Goal: Task Accomplishment & Management: Manage account settings

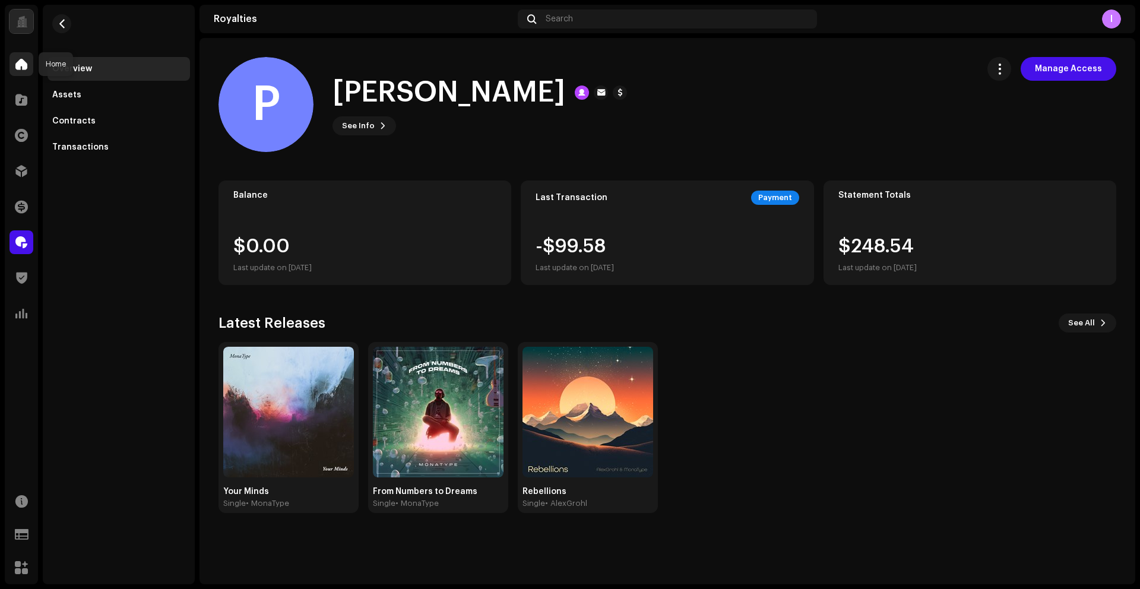
click at [16, 65] on span at bounding box center [21, 63] width 12 height 9
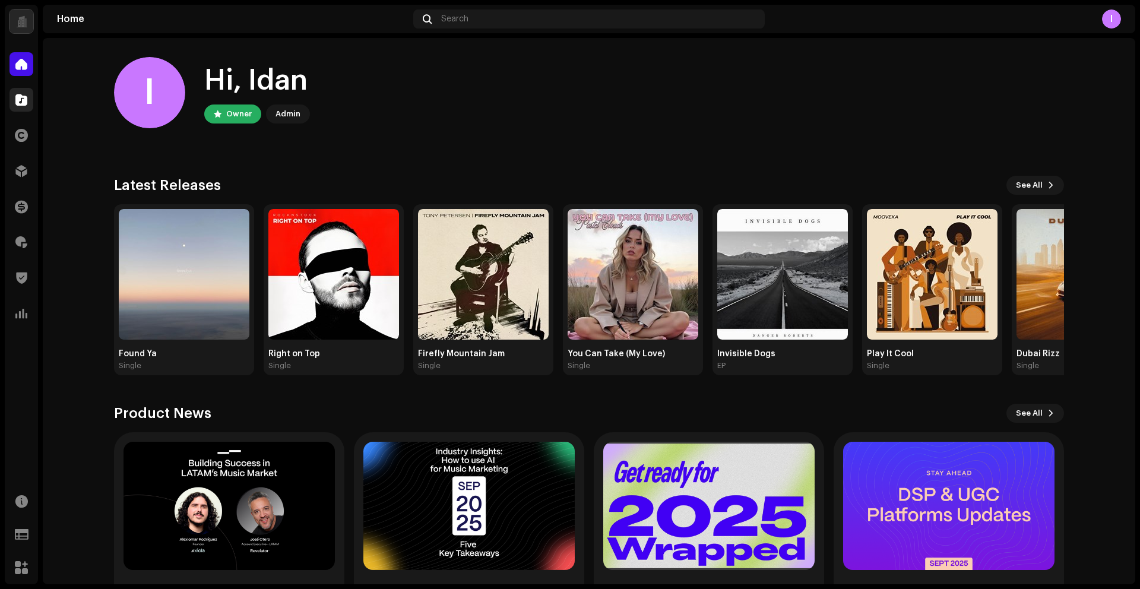
click at [33, 97] on div "Catalog" at bounding box center [21, 99] width 33 height 33
click at [30, 98] on div at bounding box center [21, 100] width 24 height 24
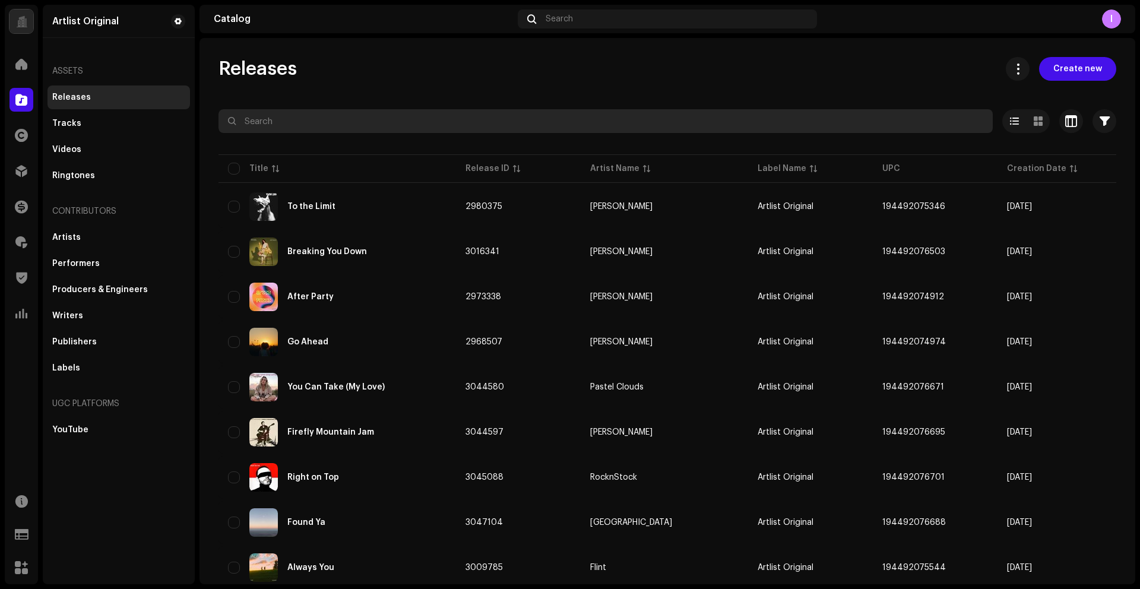
click at [297, 123] on input "text" at bounding box center [605, 121] width 774 height 24
paste input "Rich Famous Pretty"
type input "Rich Famous Pretty"
click at [391, 120] on input "Rich Famous Pretty" at bounding box center [605, 121] width 774 height 24
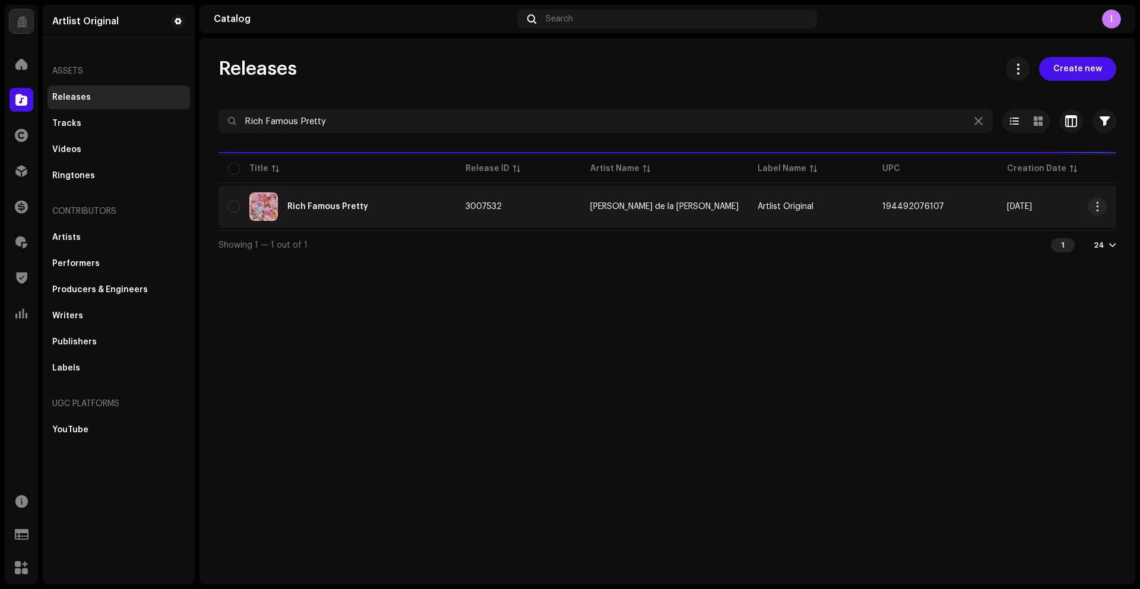
click at [332, 207] on div "Rich Famous Pretty" at bounding box center [327, 206] width 81 height 8
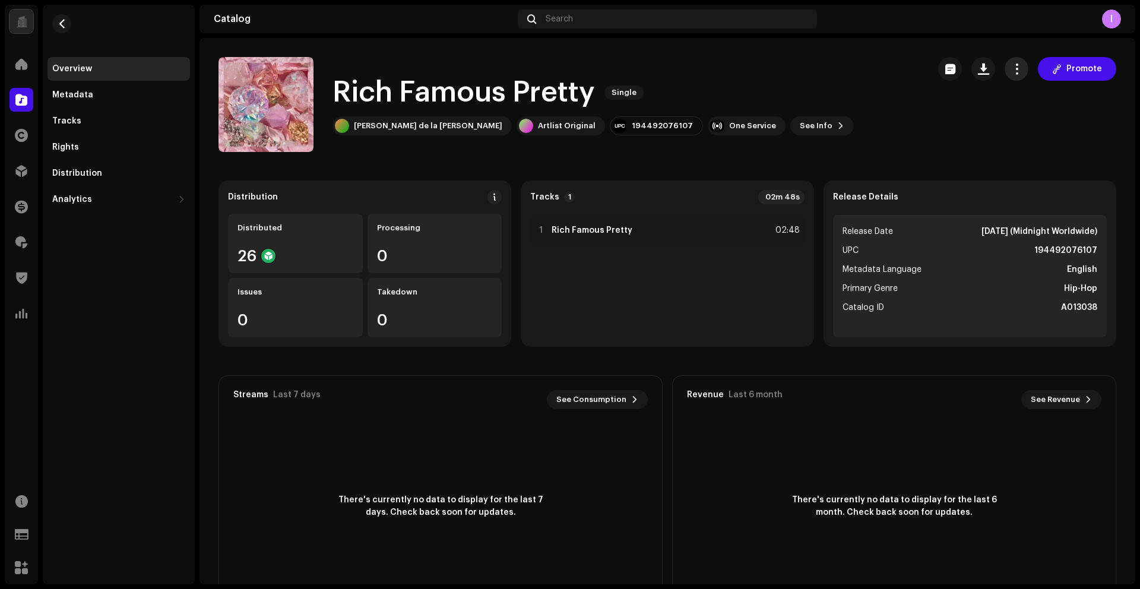
click at [1008, 76] on button "button" at bounding box center [1016, 69] width 24 height 24
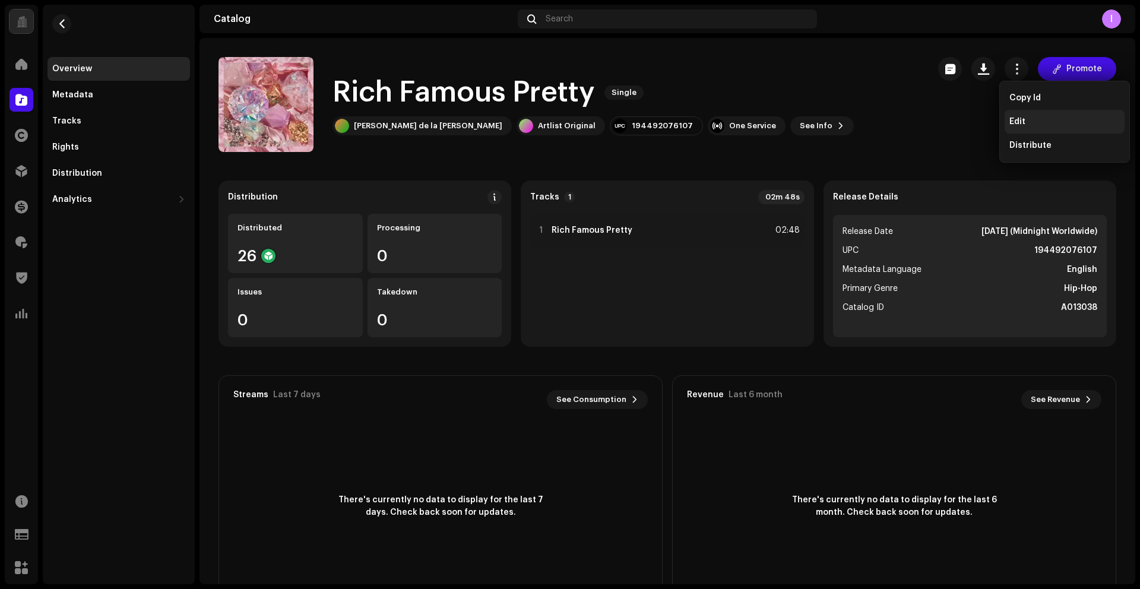
click at [1010, 118] on span "Edit" at bounding box center [1017, 121] width 16 height 9
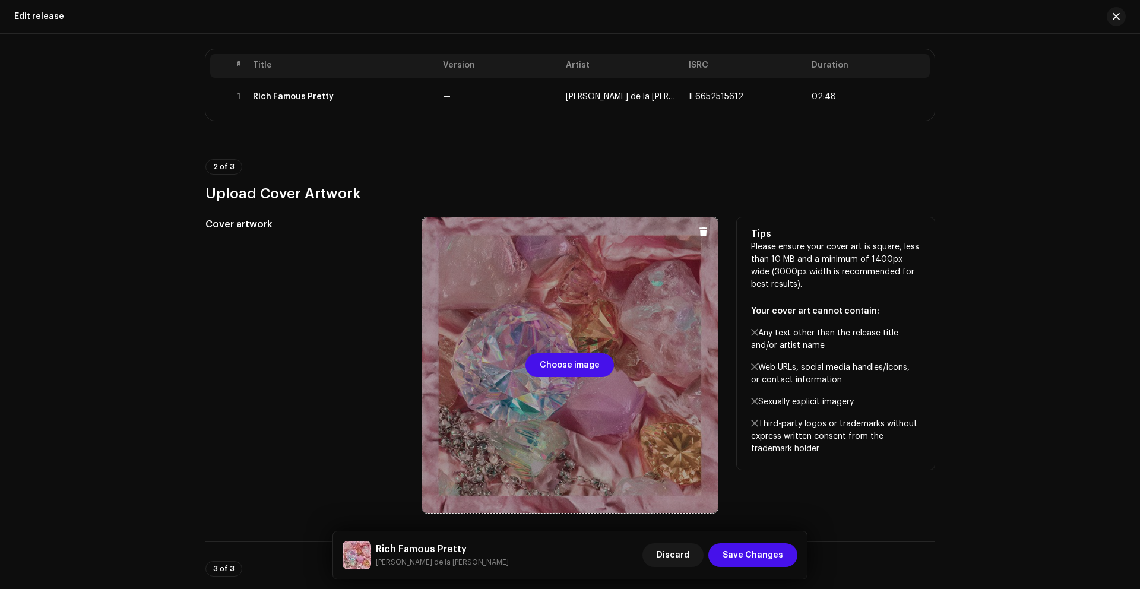
scroll to position [272, 0]
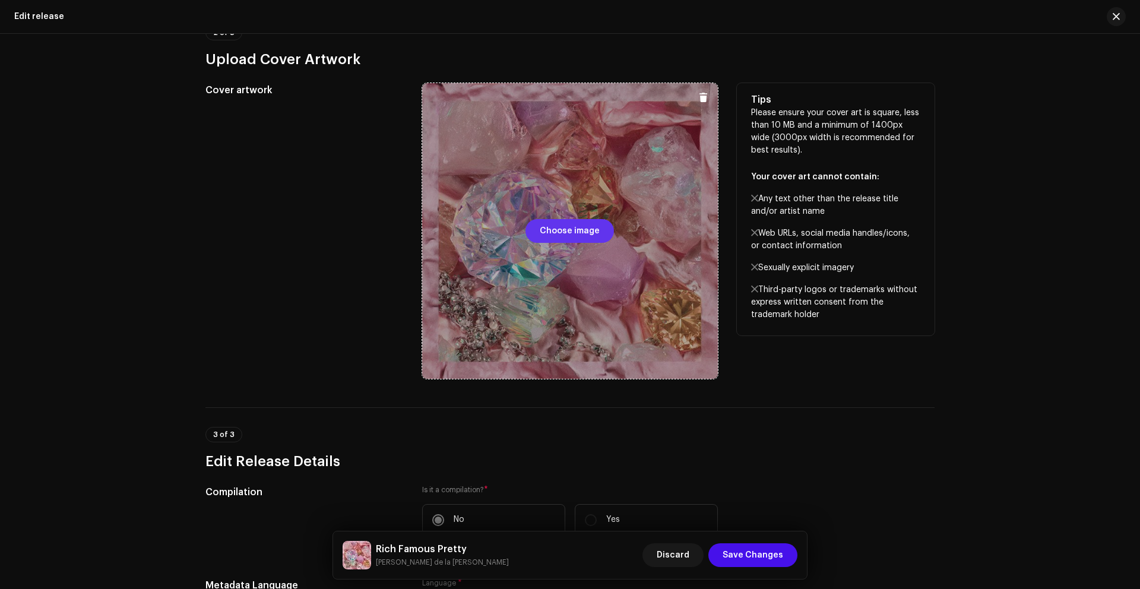
click at [579, 229] on span "Choose image" at bounding box center [570, 231] width 60 height 24
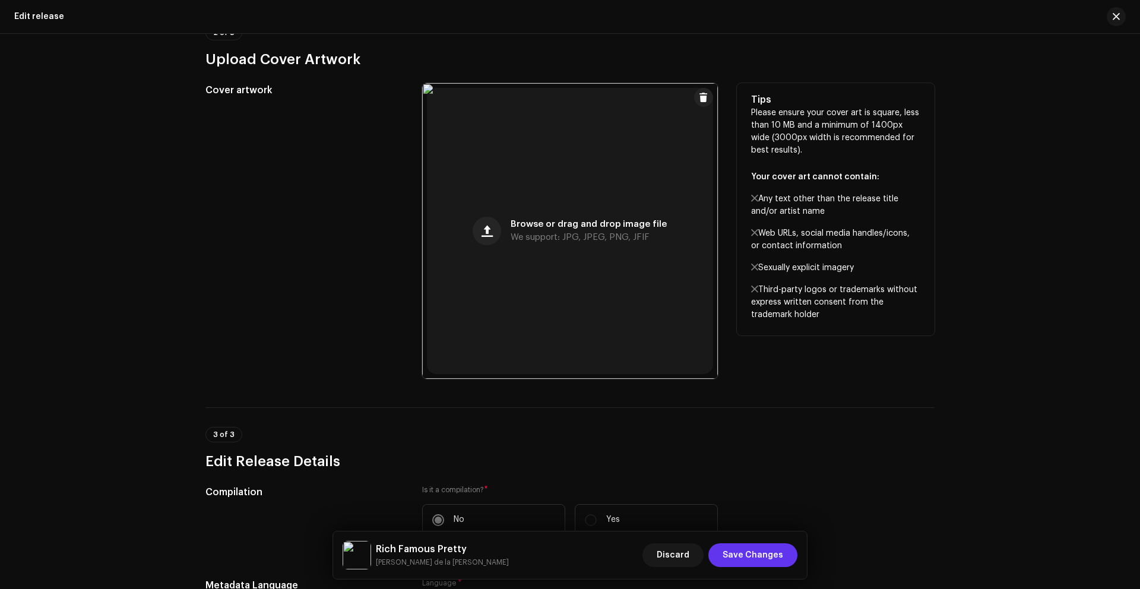
click at [775, 552] on span "Save Changes" at bounding box center [752, 555] width 61 height 24
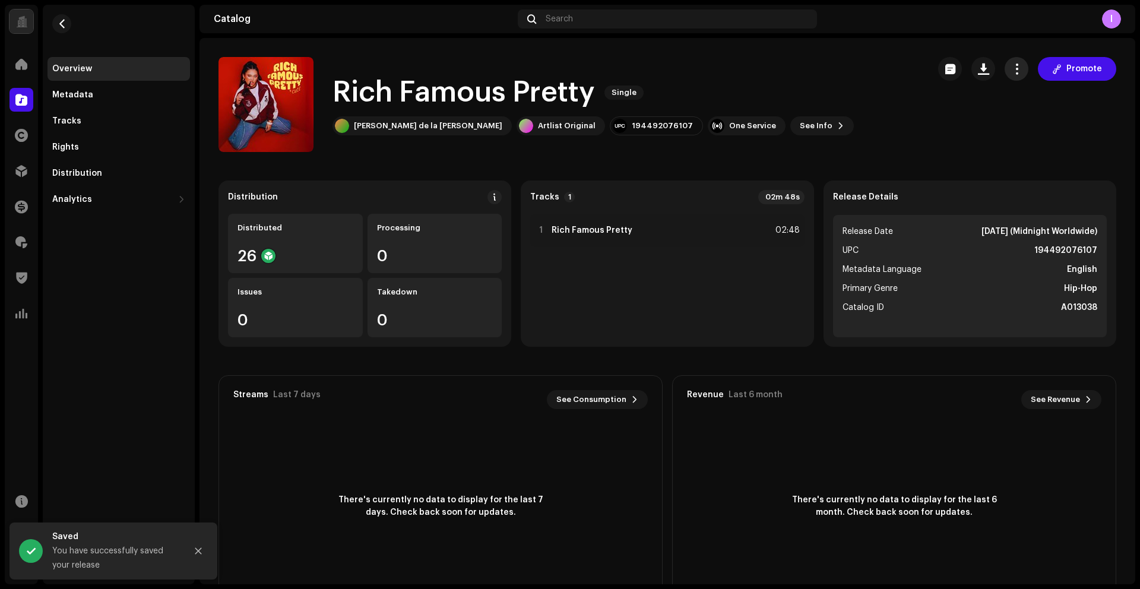
click at [1011, 71] on span "button" at bounding box center [1016, 68] width 11 height 9
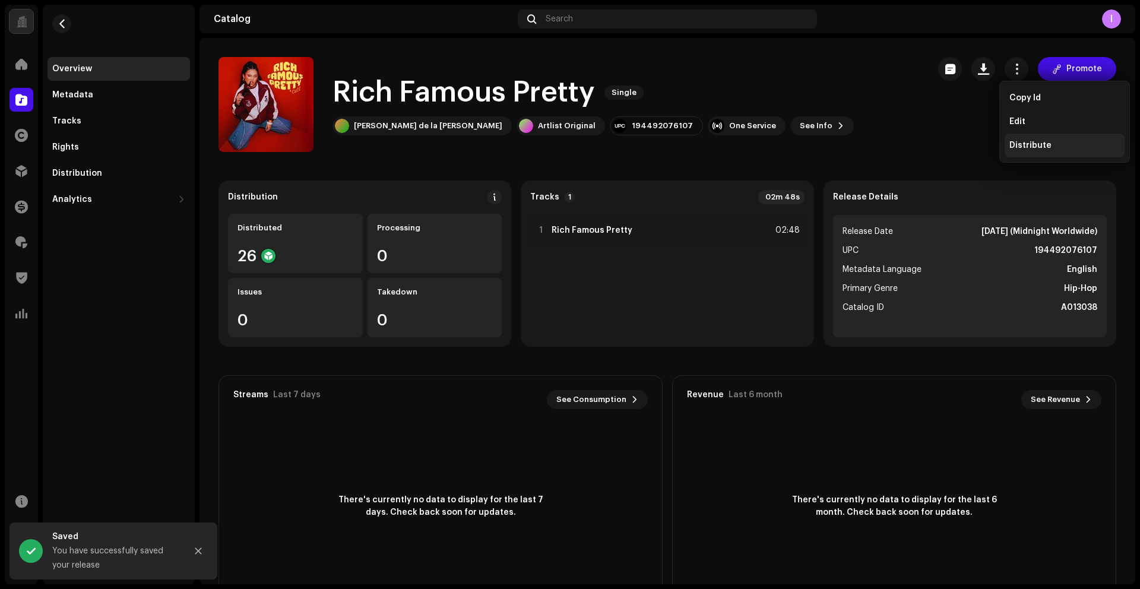
click at [1015, 145] on span "Distribute" at bounding box center [1030, 145] width 42 height 9
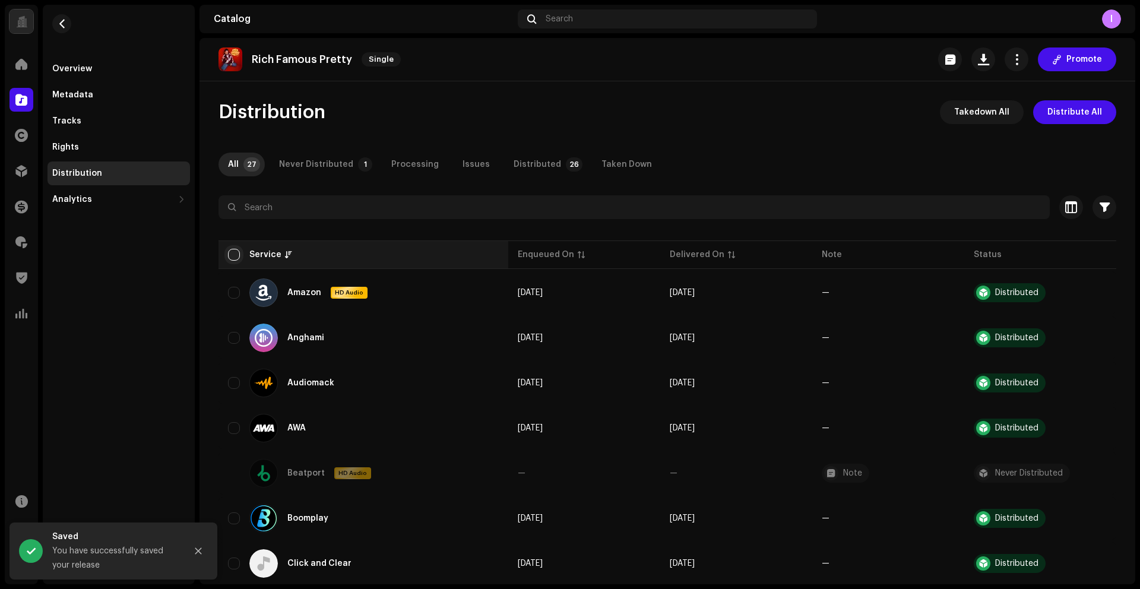
click at [236, 254] on input "checkbox" at bounding box center [234, 255] width 12 height 12
checkbox input "true"
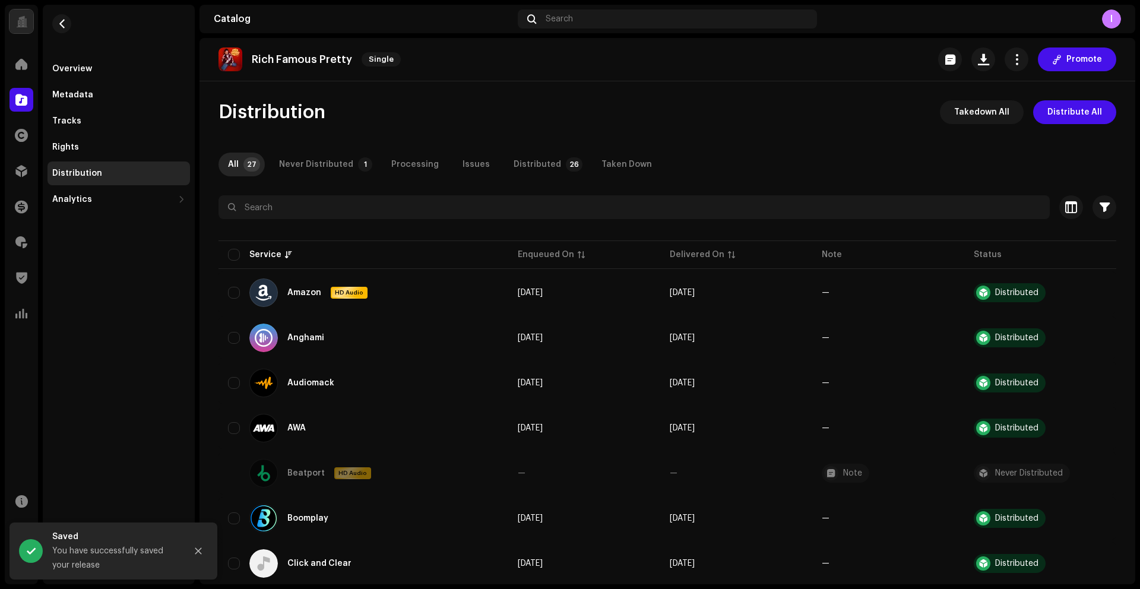
checkbox input "true"
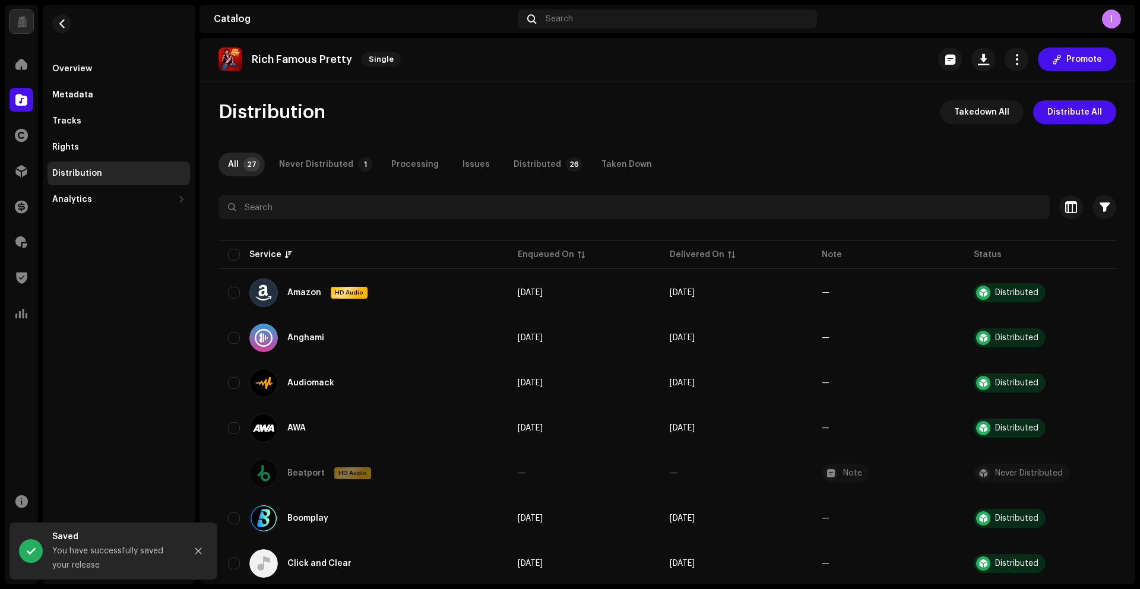
checkbox input "true"
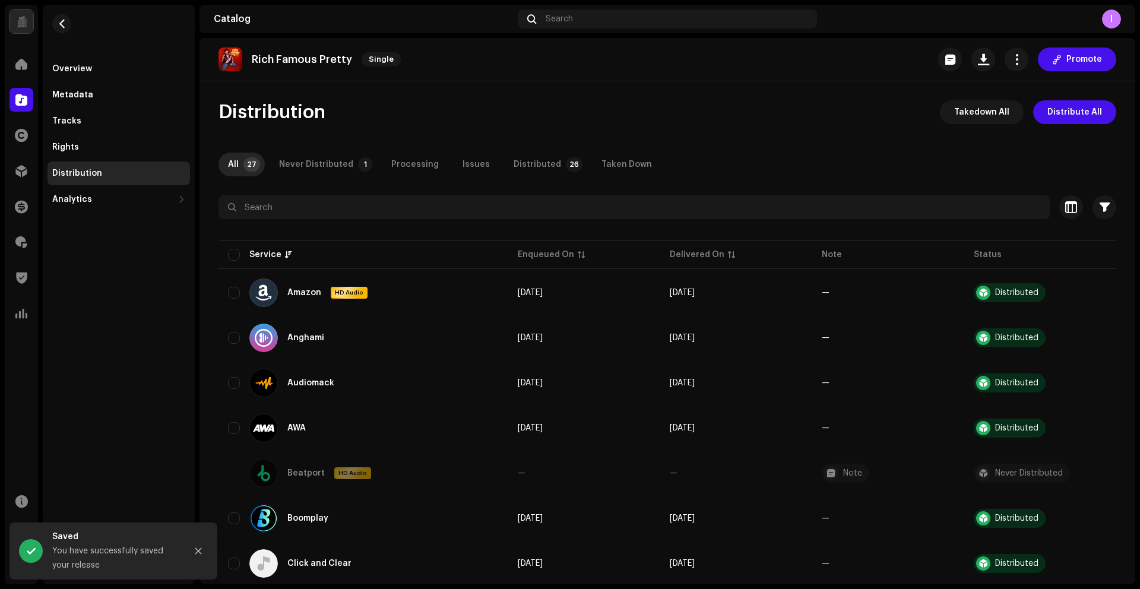
checkbox input "true"
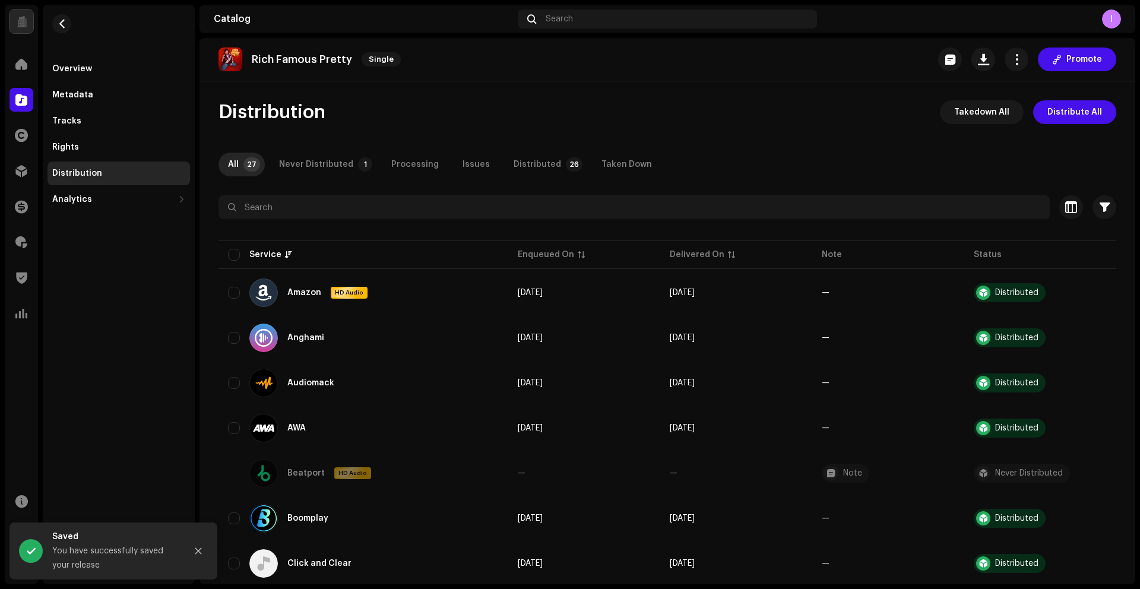
checkbox input "true"
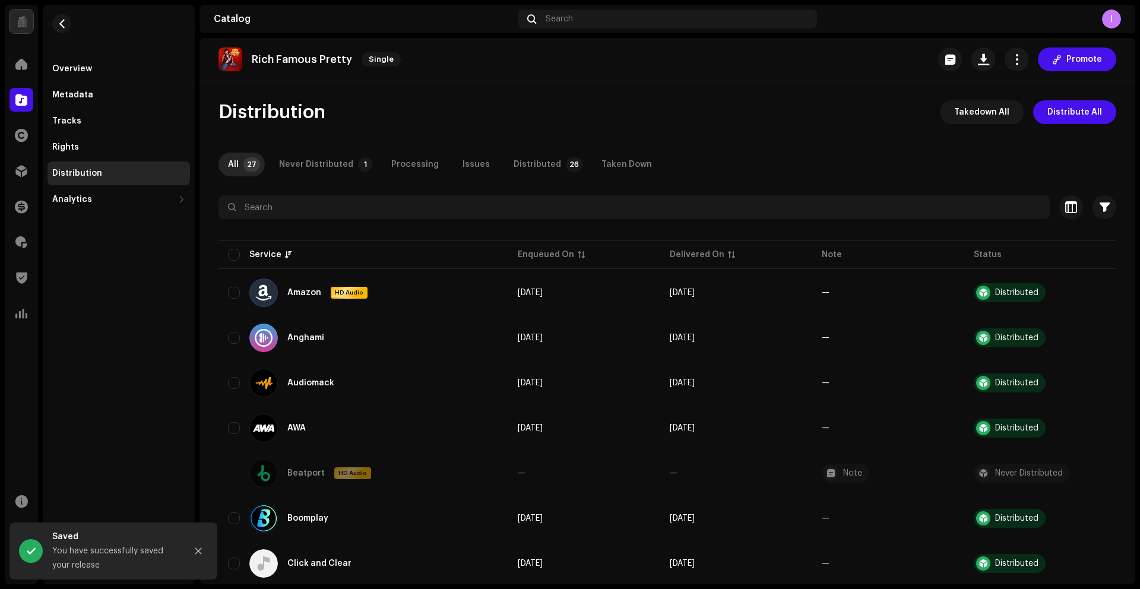
checkbox input "true"
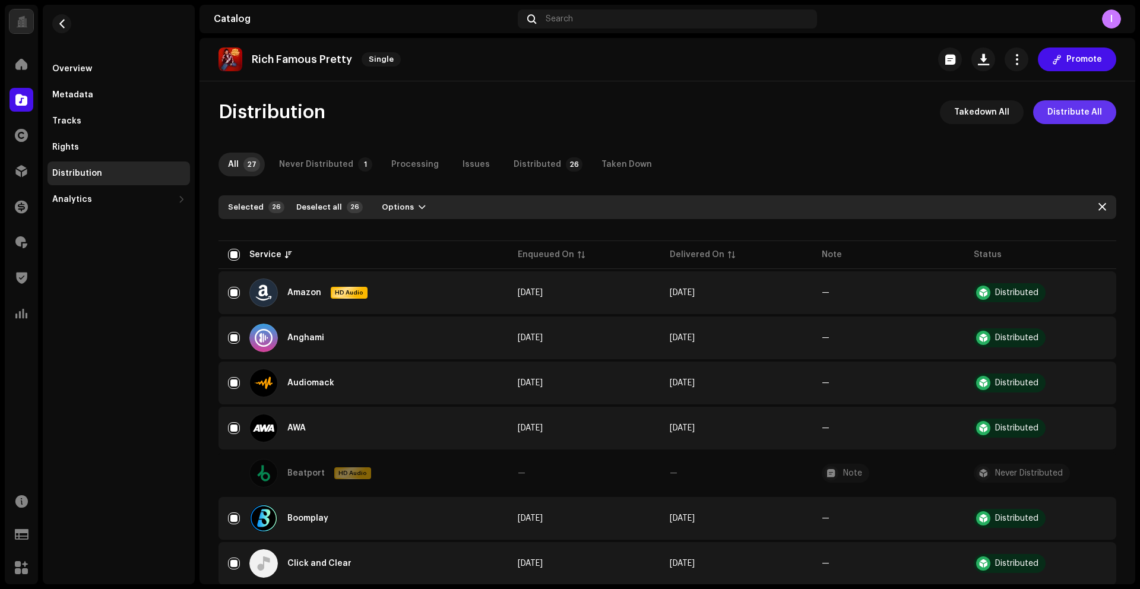
click at [1040, 107] on button "Distribute All" at bounding box center [1074, 112] width 83 height 24
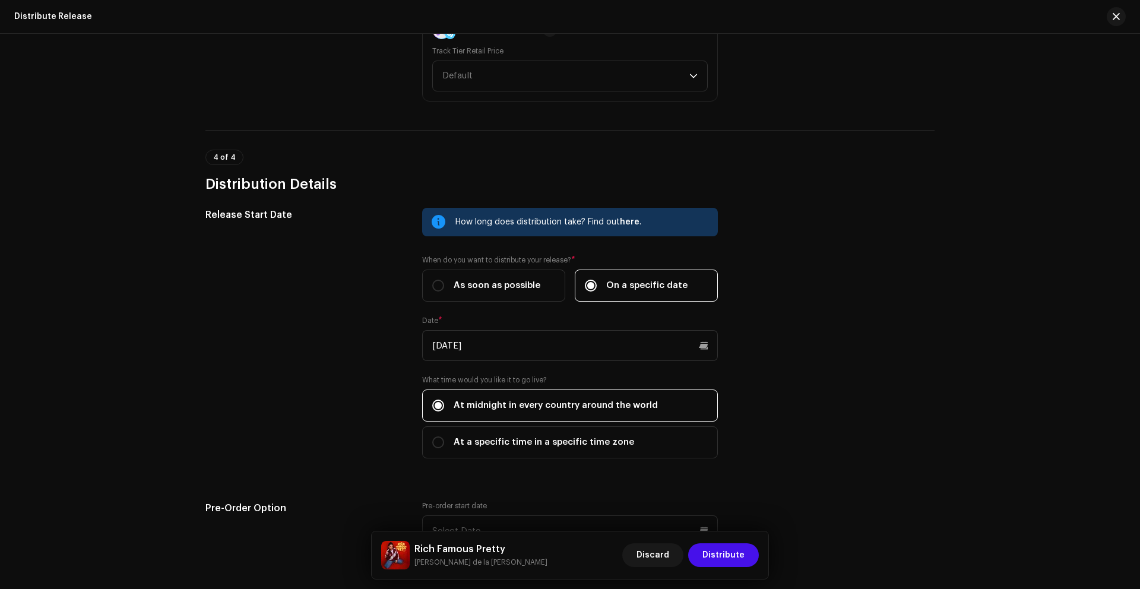
scroll to position [1740, 0]
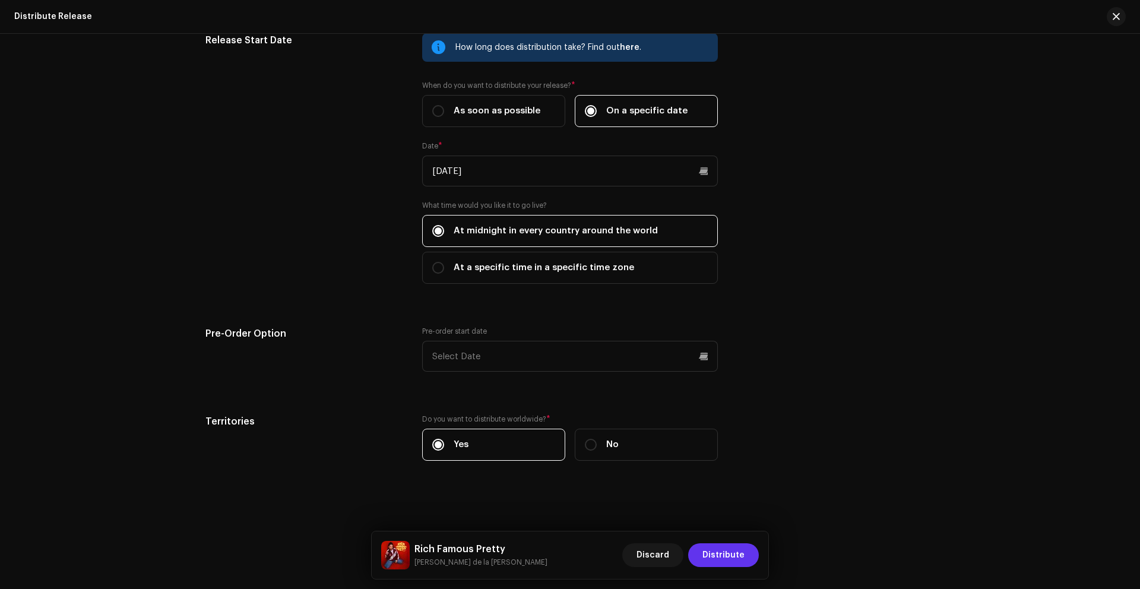
click at [732, 553] on span "Distribute" at bounding box center [723, 555] width 42 height 24
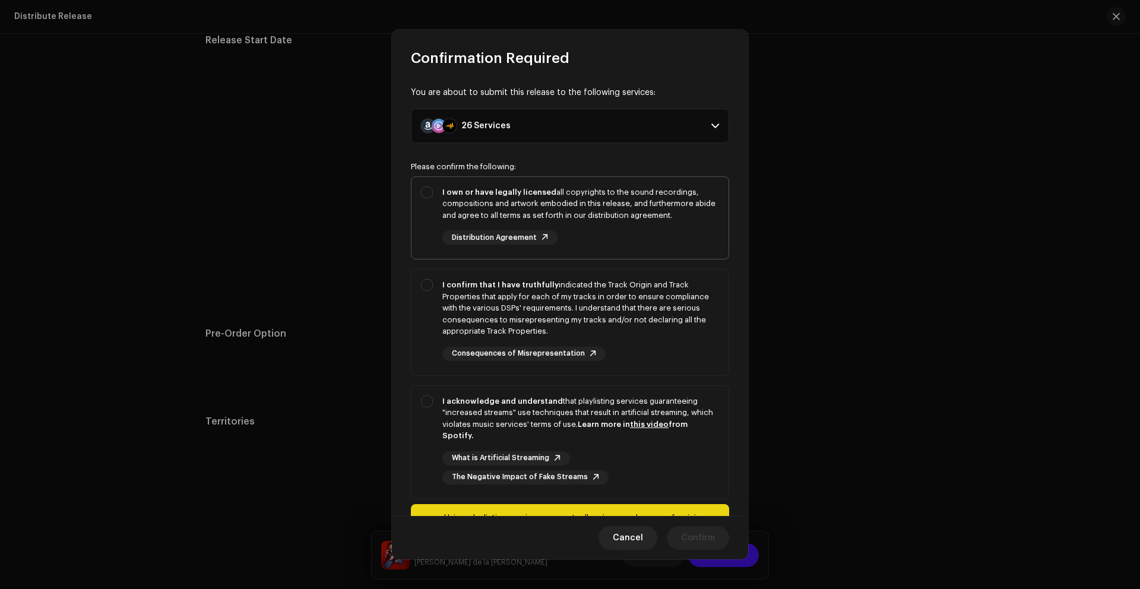
click at [418, 214] on div "I own or have legally licensed all copyrights to the sound recordings, composit…" at bounding box center [569, 216] width 317 height 78
checkbox input "true"
click at [430, 276] on div "I confirm that I have truthfully indicated the Track Origin and Track Propertie…" at bounding box center [569, 319] width 317 height 101
checkbox input "true"
click at [432, 414] on div "I acknowledge and understand that playlisting services guaranteeing "increased …" at bounding box center [569, 440] width 317 height 108
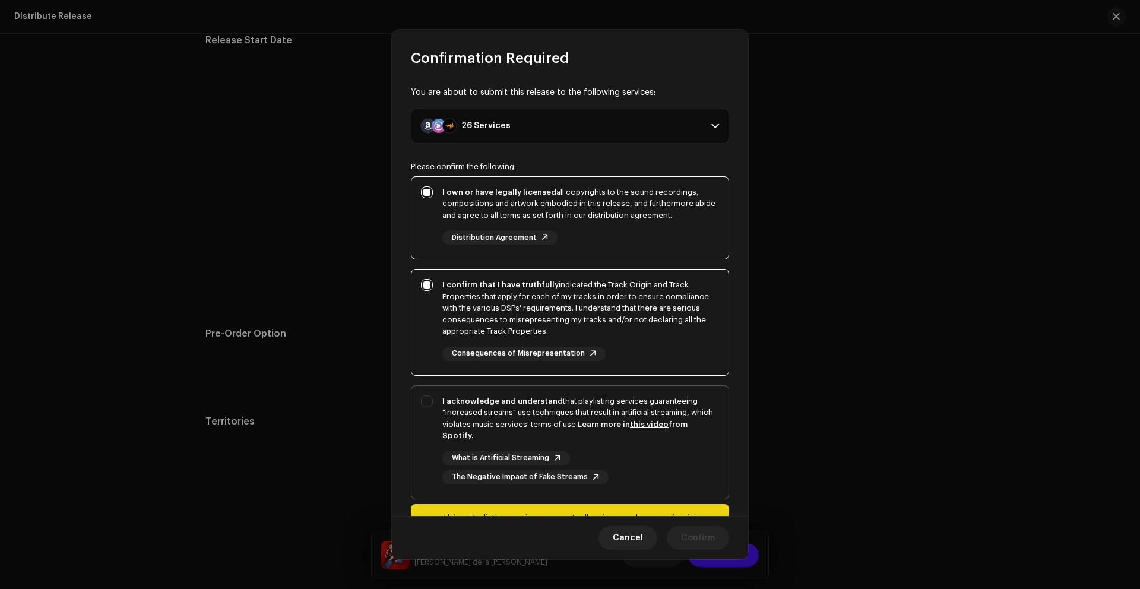
checkbox input "true"
click at [688, 540] on span "Confirm" at bounding box center [698, 538] width 34 height 24
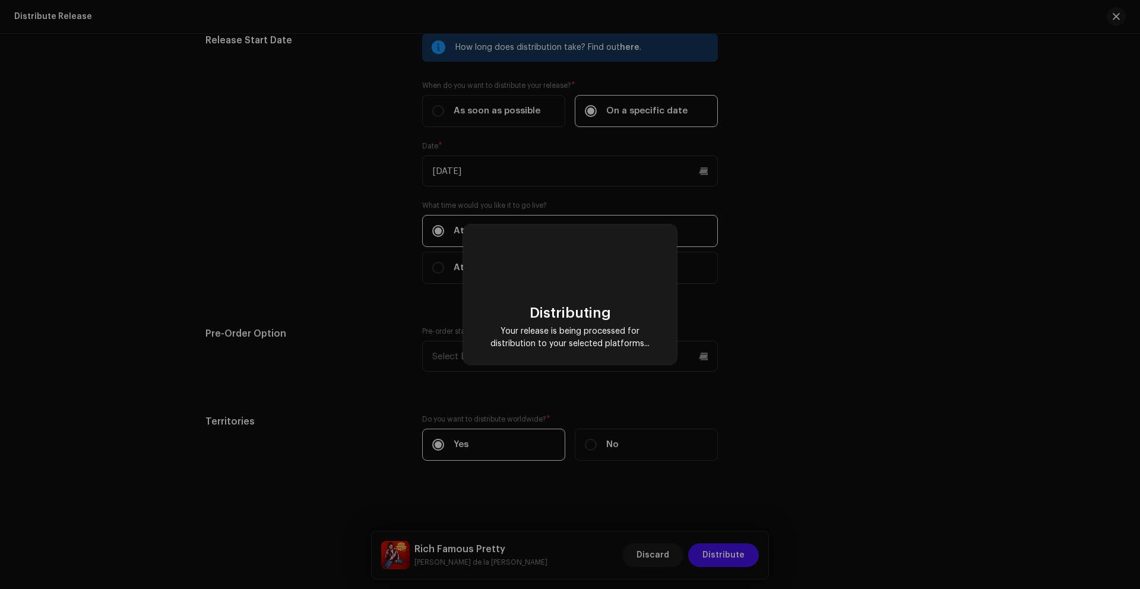
checkbox input "false"
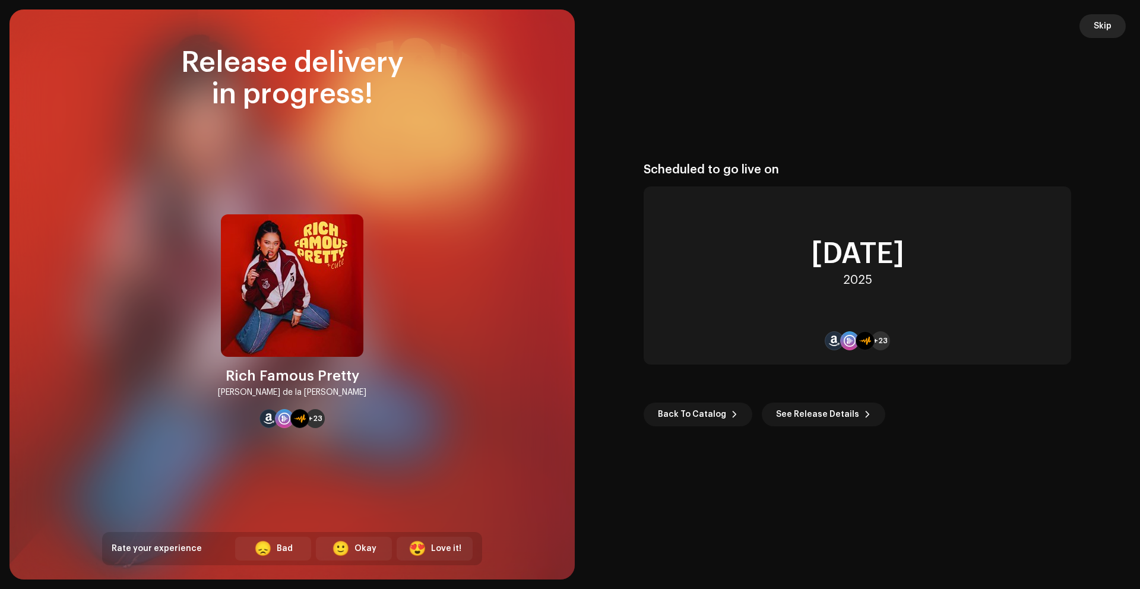
click at [1106, 27] on span "Skip" at bounding box center [1102, 26] width 18 height 24
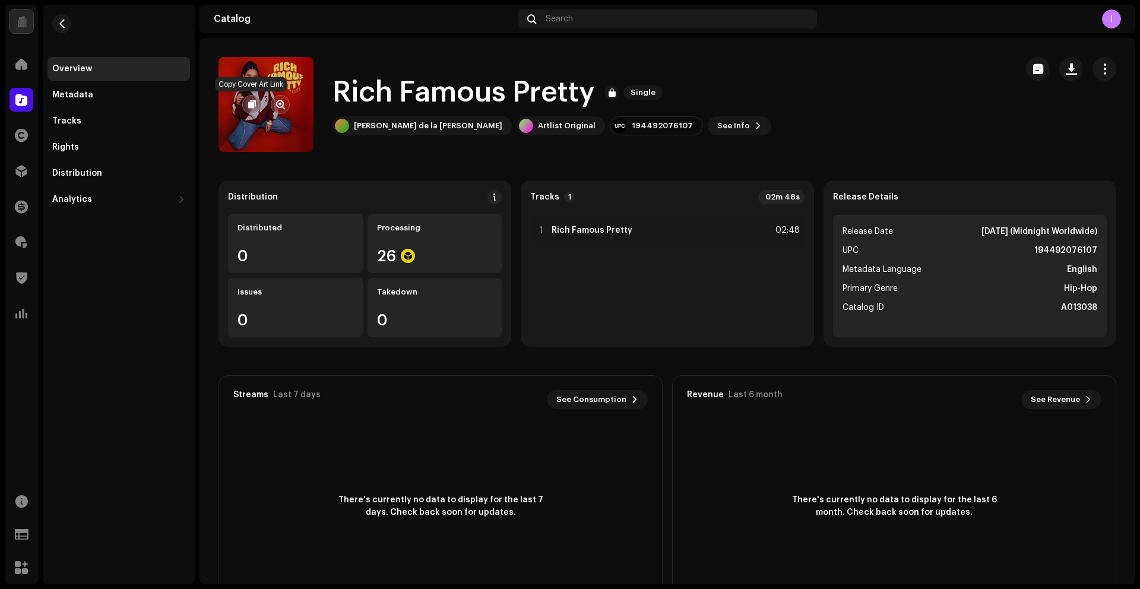
click at [249, 103] on span "button" at bounding box center [252, 104] width 8 height 9
click at [251, 109] on span "button" at bounding box center [252, 104] width 8 height 9
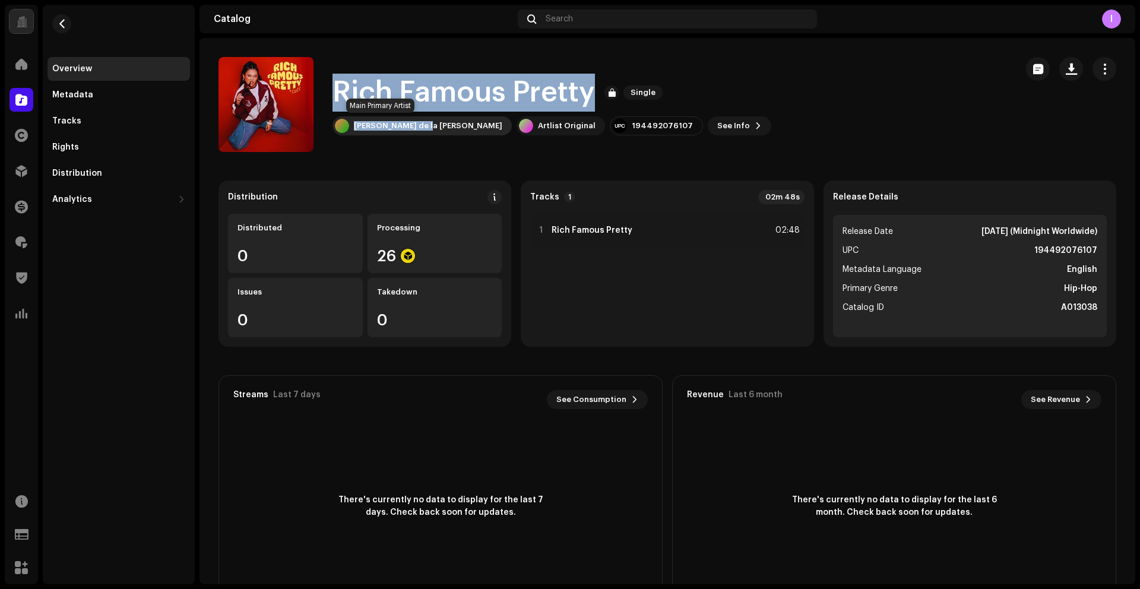
drag, startPoint x: 337, startPoint y: 91, endPoint x: 421, endPoint y: 127, distance: 91.2
click at [420, 129] on div "Rich Famous Pretty Single [PERSON_NAME] de la [PERSON_NAME] Artlist Original 19…" at bounding box center [612, 104] width 788 height 95
copy div "Rich Famous Pretty Single [PERSON_NAME] de la [PERSON_NAME]"
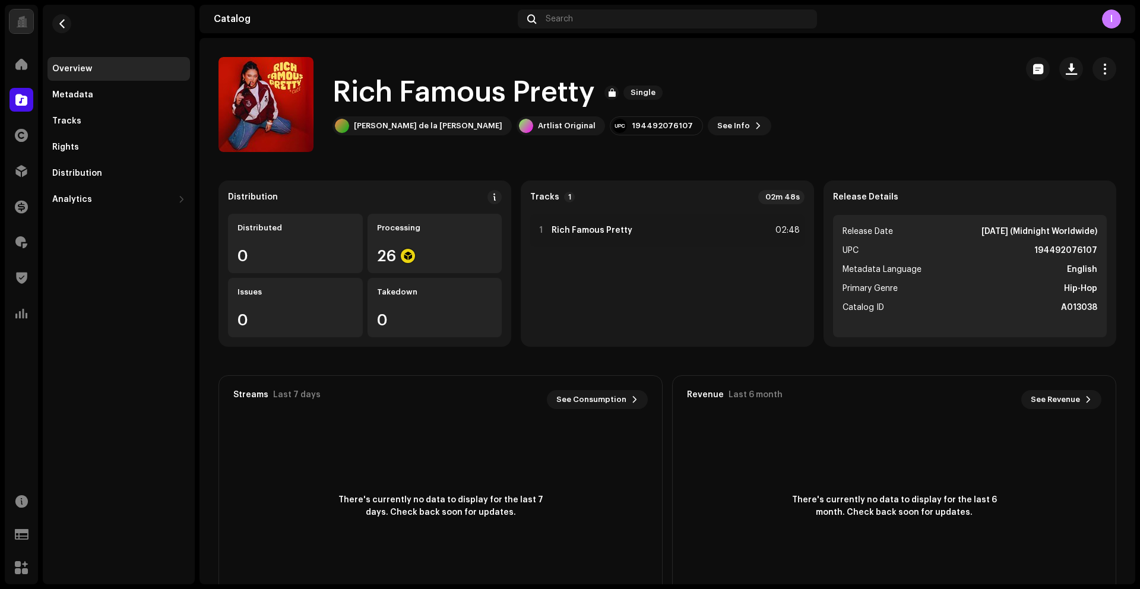
click at [379, 177] on catalog-releases-details-overview "Rich Famous Pretty Single Rich Famous Pretty Single [PERSON_NAME] de la [PERSON…" at bounding box center [666, 335] width 935 height 594
click at [18, 69] on span at bounding box center [21, 63] width 12 height 9
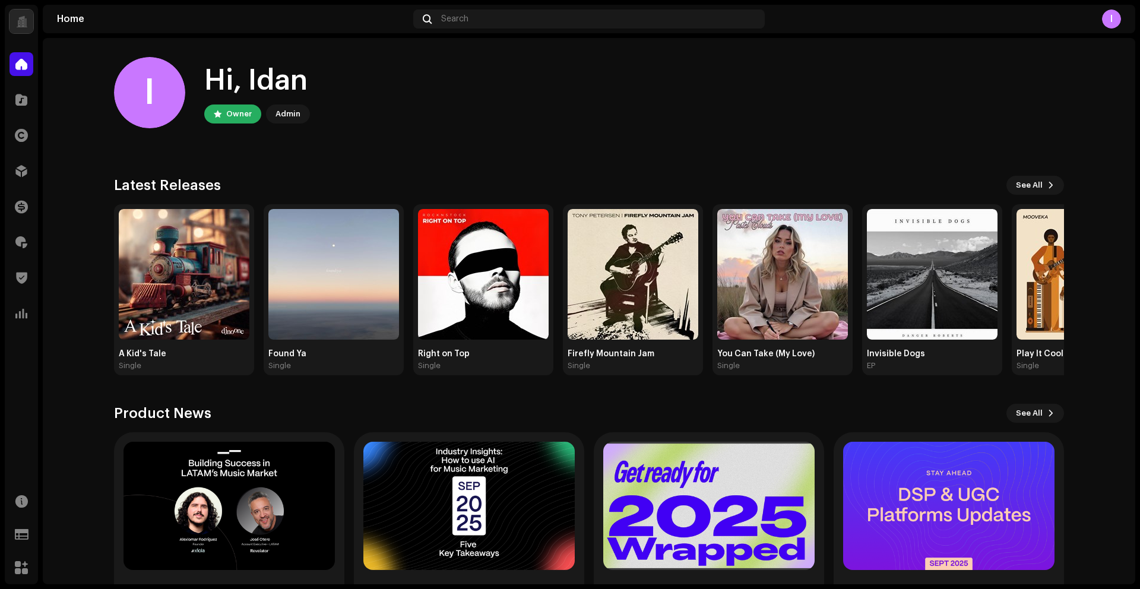
scroll to position [74, 0]
